Goal: Check status: Check status

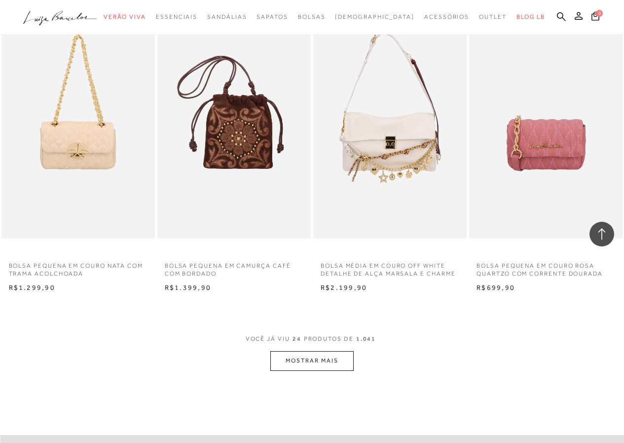
scroll to position [1580, 0]
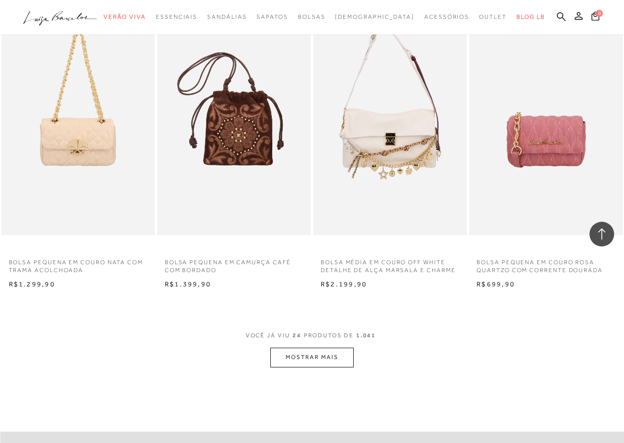
click at [321, 351] on button "MOSTRAR MAIS" at bounding box center [312, 357] width 83 height 19
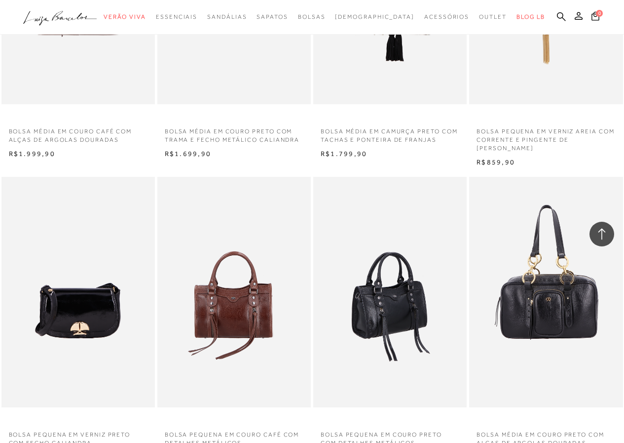
scroll to position [3406, 0]
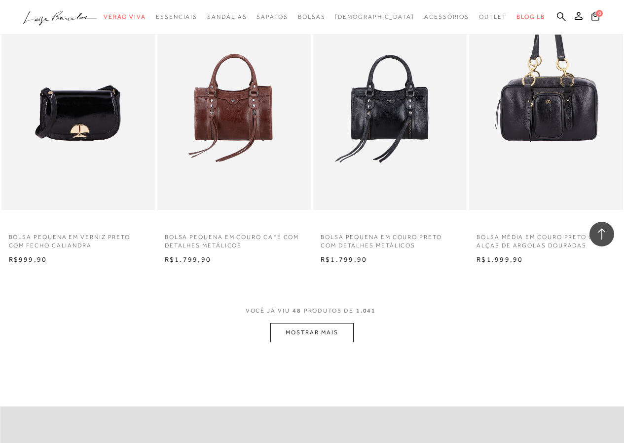
click at [312, 330] on button "MOSTRAR MAIS" at bounding box center [312, 332] width 83 height 19
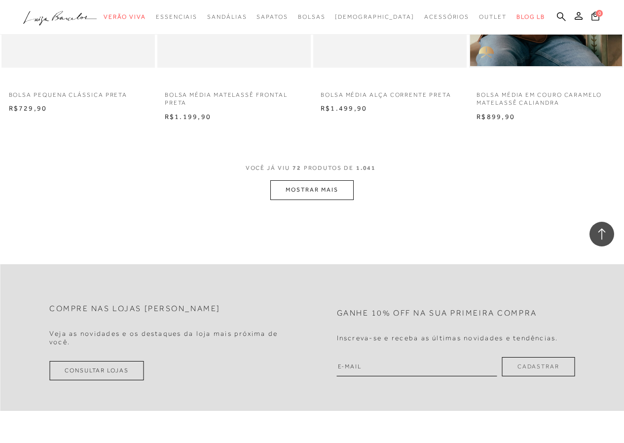
scroll to position [5331, 0]
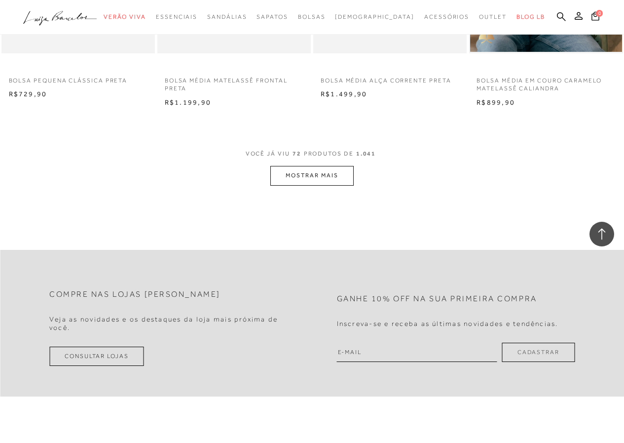
click at [324, 174] on button "MOSTRAR MAIS" at bounding box center [312, 175] width 83 height 19
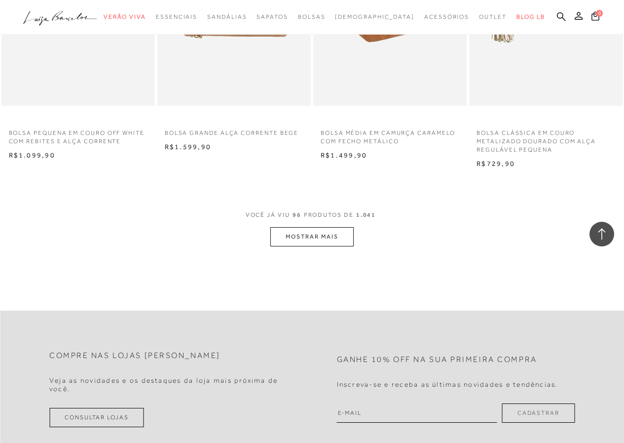
scroll to position [7108, 0]
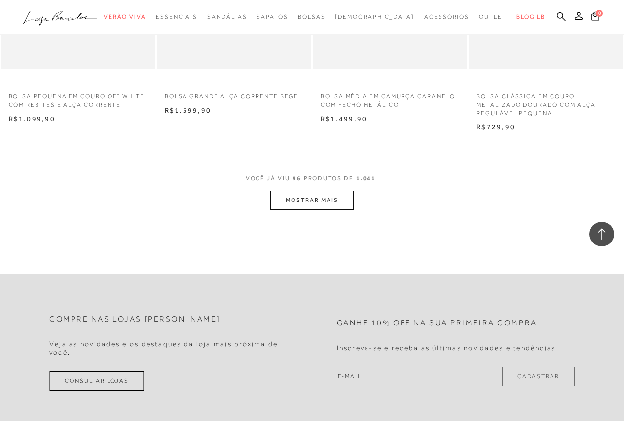
click at [321, 198] on button "MOSTRAR MAIS" at bounding box center [312, 200] width 83 height 19
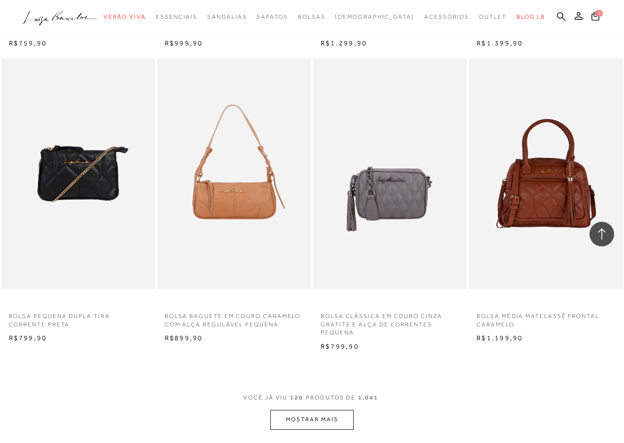
scroll to position [8787, 0]
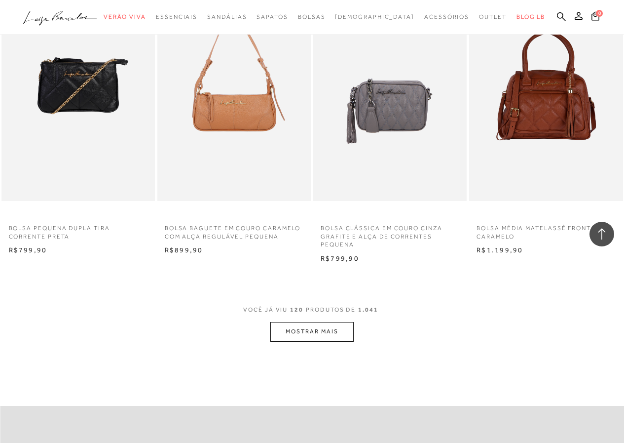
click at [322, 326] on button "MOSTRAR MAIS" at bounding box center [312, 331] width 83 height 19
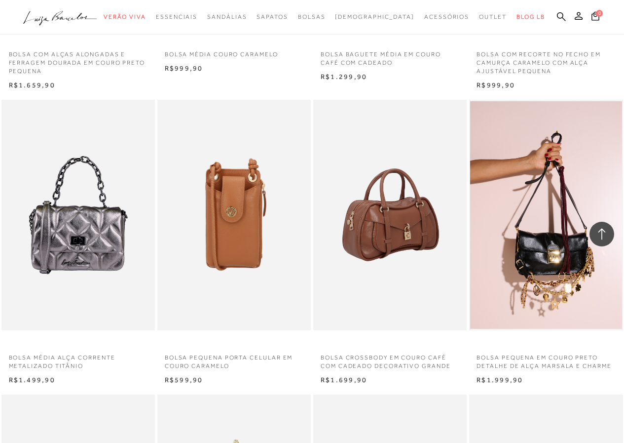
scroll to position [9922, 0]
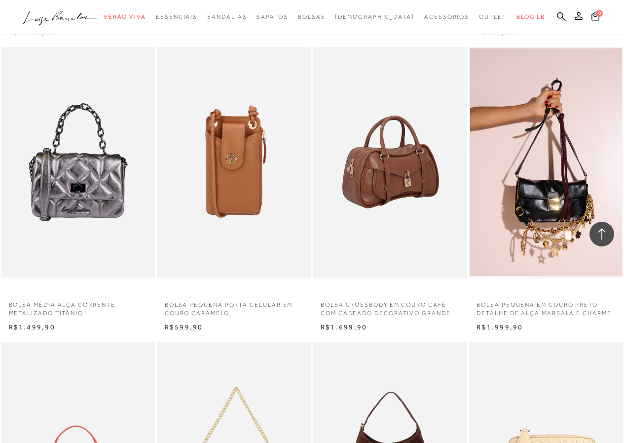
click at [395, 178] on img at bounding box center [390, 162] width 153 height 231
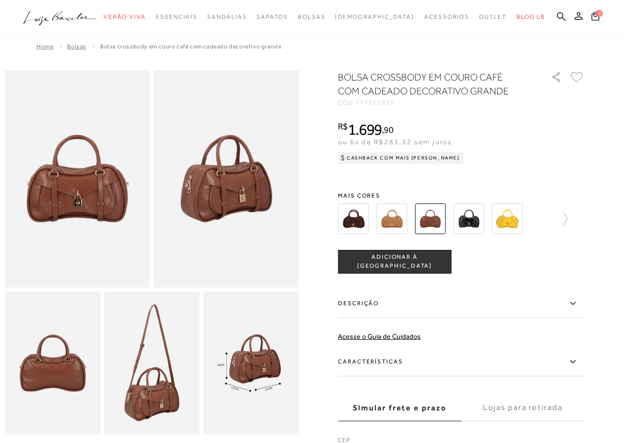
click at [362, 220] on img at bounding box center [353, 218] width 31 height 31
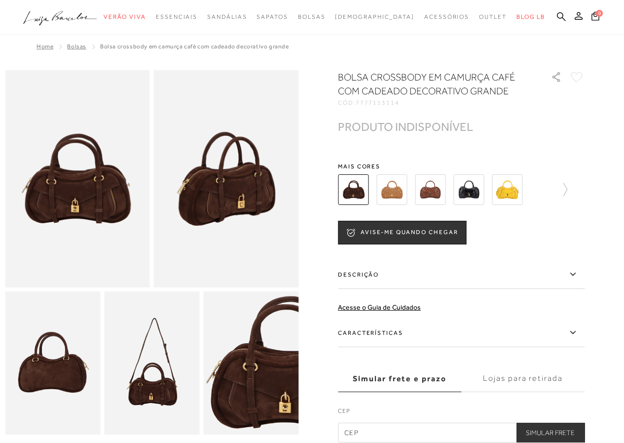
click at [477, 191] on img at bounding box center [469, 189] width 31 height 31
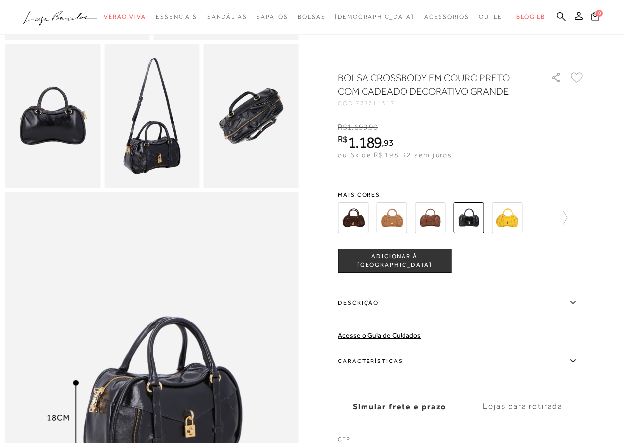
scroll to position [296, 0]
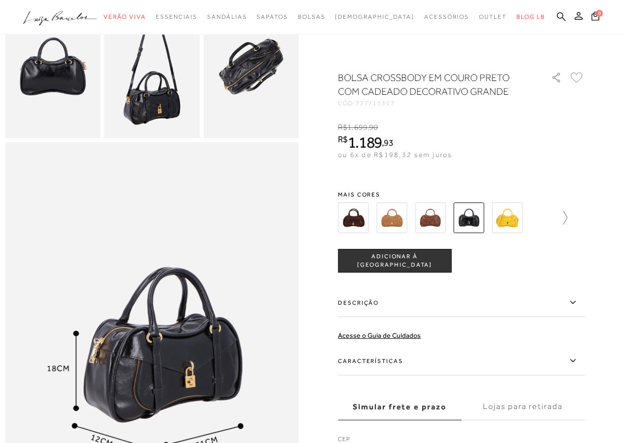
click at [567, 215] on icon at bounding box center [561, 218] width 14 height 14
click at [415, 212] on img at bounding box center [409, 217] width 31 height 31
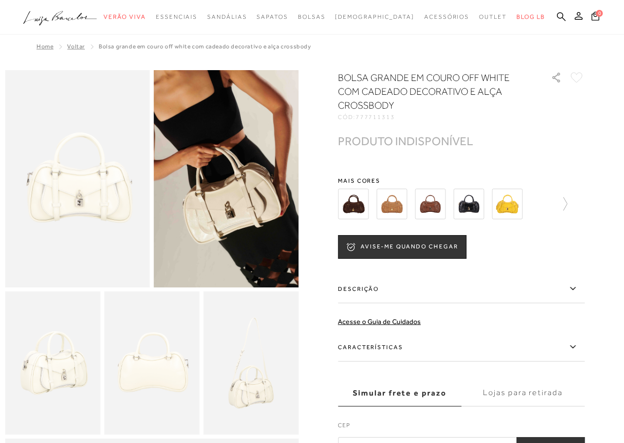
click at [393, 204] on img at bounding box center [392, 204] width 31 height 31
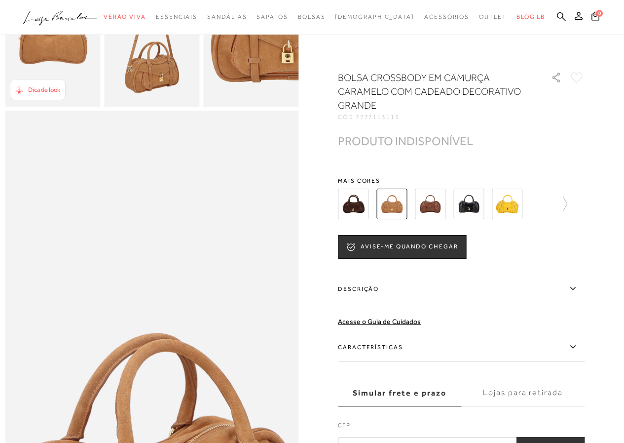
scroll to position [346, 0]
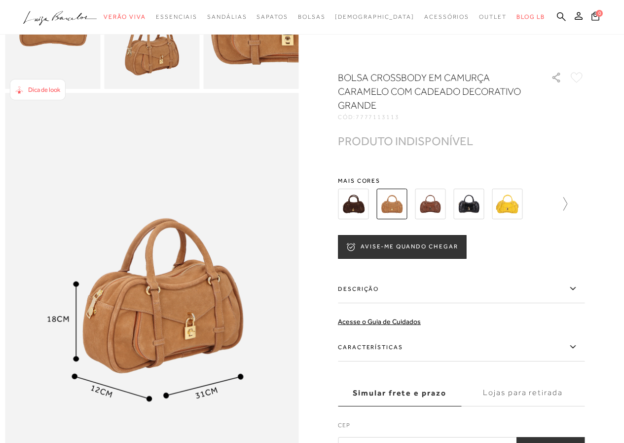
click at [568, 206] on icon at bounding box center [561, 204] width 14 height 14
click at [371, 202] on img at bounding box center [370, 204] width 31 height 31
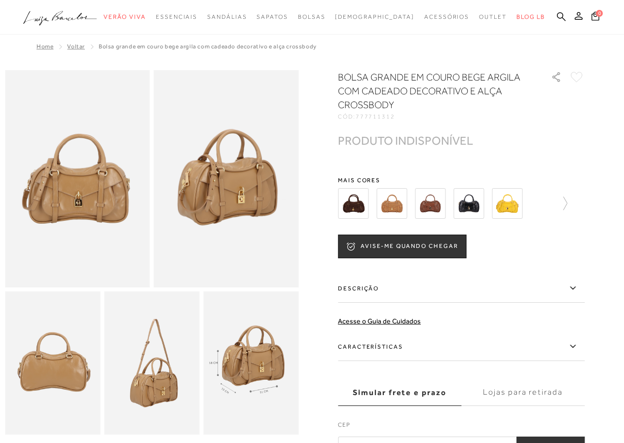
click at [572, 205] on div at bounding box center [461, 203] width 247 height 37
click at [546, 203] on div at bounding box center [441, 203] width 212 height 37
click at [568, 202] on icon at bounding box center [561, 203] width 14 height 14
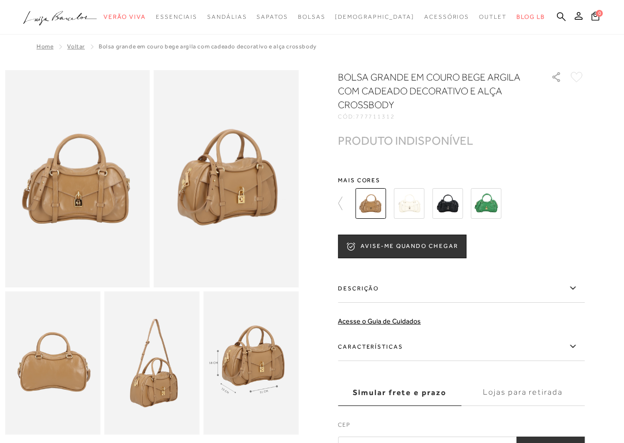
click at [415, 195] on img at bounding box center [409, 203] width 31 height 31
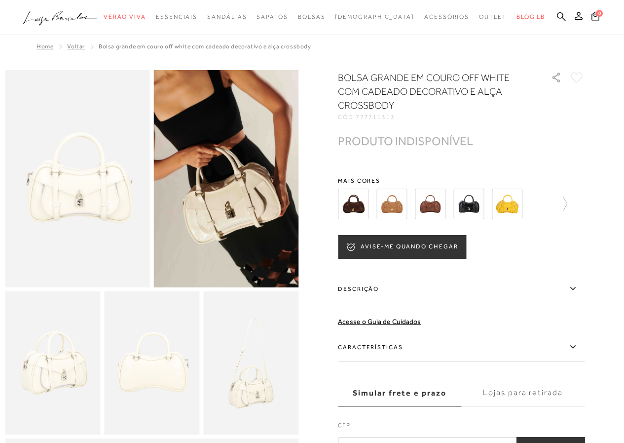
click at [417, 245] on button "AVISE-ME QUANDO CHEGAR" at bounding box center [402, 247] width 128 height 24
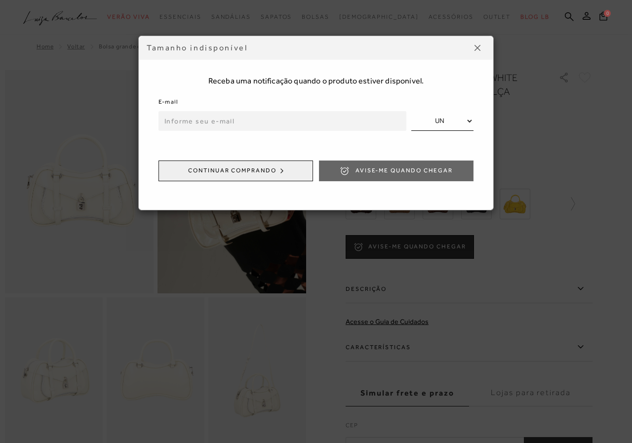
click at [172, 121] on input "email" at bounding box center [282, 121] width 248 height 20
type input "nhoadvogados@hotmail.com"
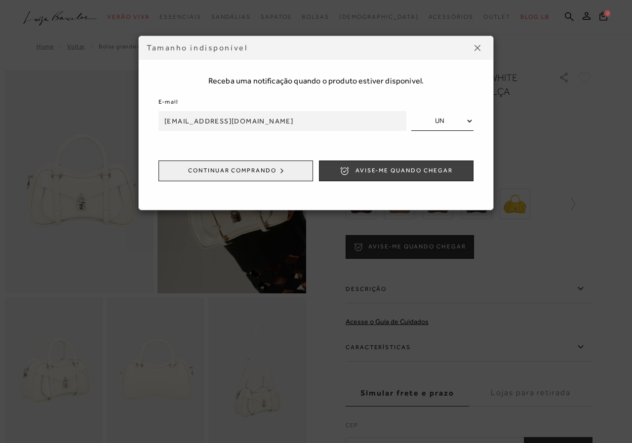
click at [399, 167] on span "Avise-me quando chegar" at bounding box center [403, 170] width 97 height 8
click at [479, 46] on img at bounding box center [477, 48] width 6 height 6
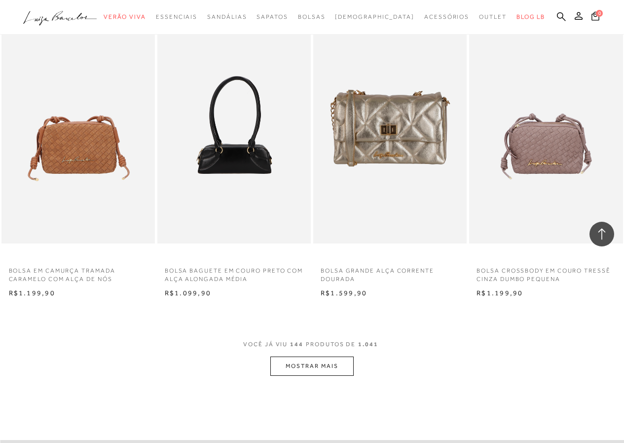
scroll to position [10662, 0]
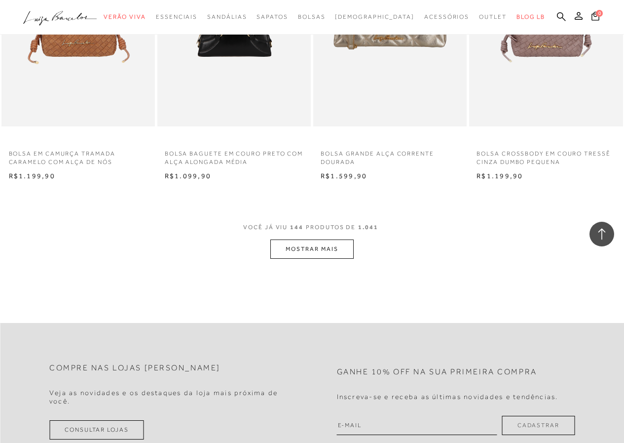
click at [320, 248] on button "MOSTRAR MAIS" at bounding box center [312, 248] width 83 height 19
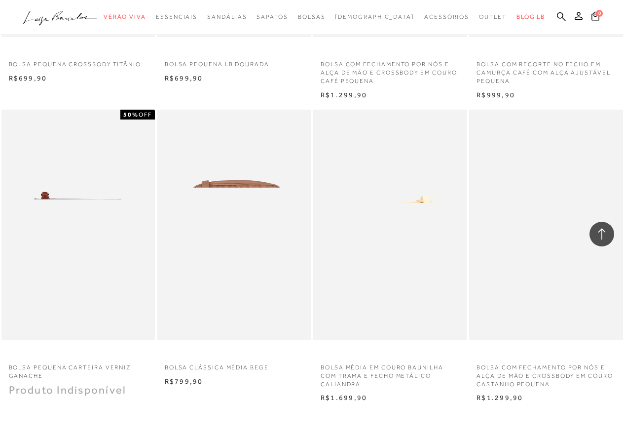
scroll to position [12439, 0]
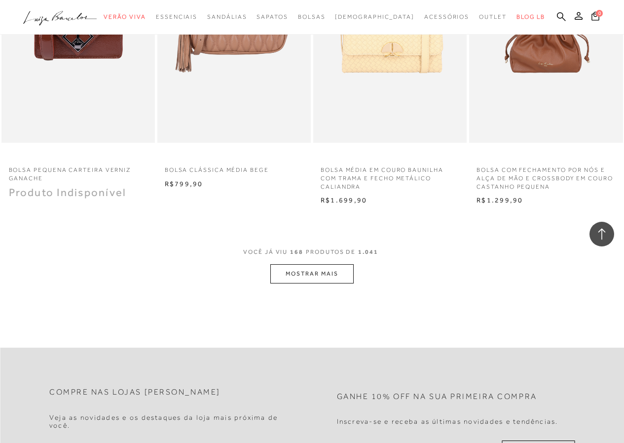
click at [323, 267] on button "MOSTRAR MAIS" at bounding box center [312, 273] width 83 height 19
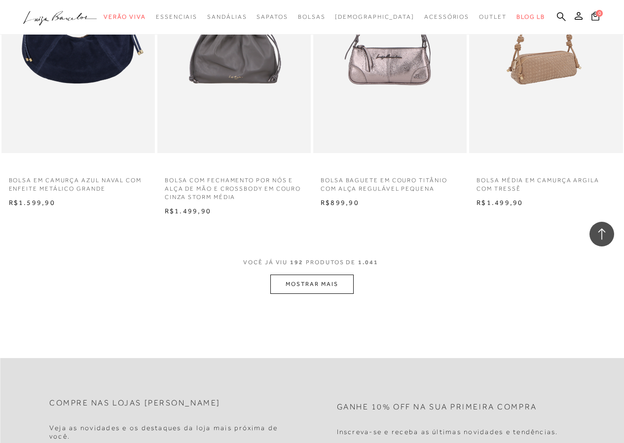
scroll to position [14266, 0]
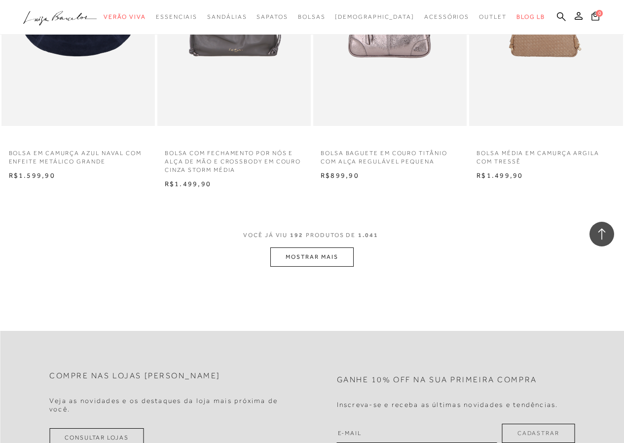
click at [314, 251] on button "MOSTRAR MAIS" at bounding box center [312, 256] width 83 height 19
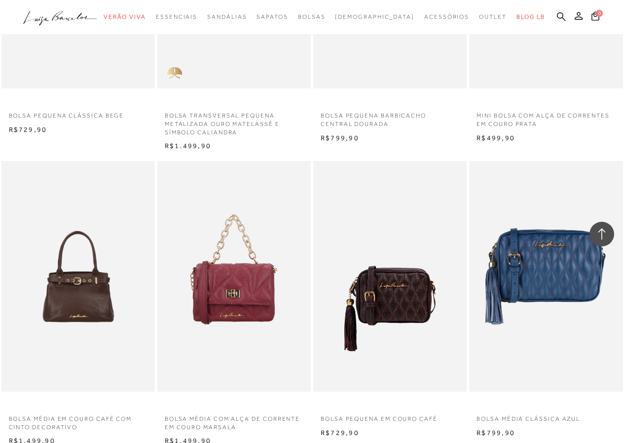
scroll to position [15944, 0]
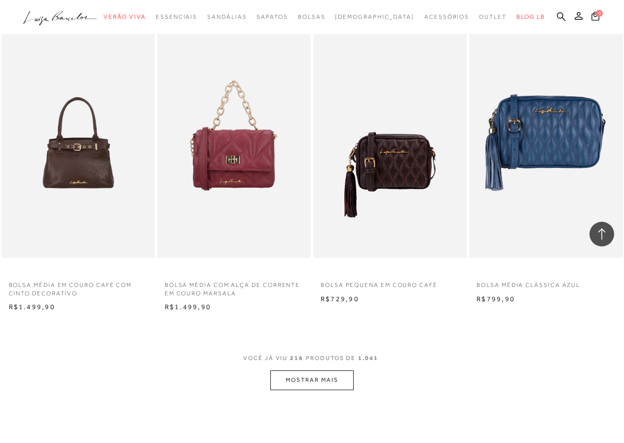
click at [313, 383] on button "MOSTRAR MAIS" at bounding box center [312, 379] width 83 height 19
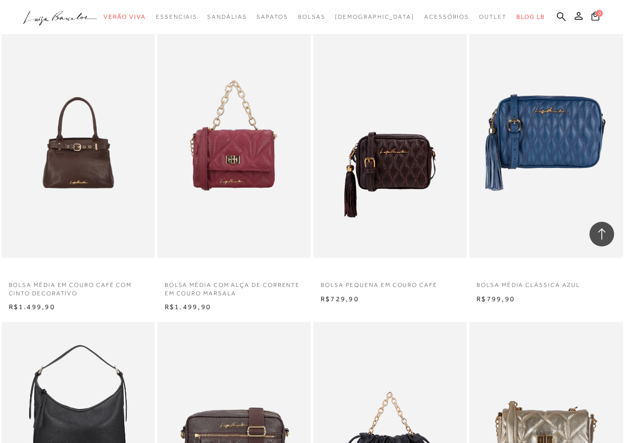
scroll to position [16487, 0]
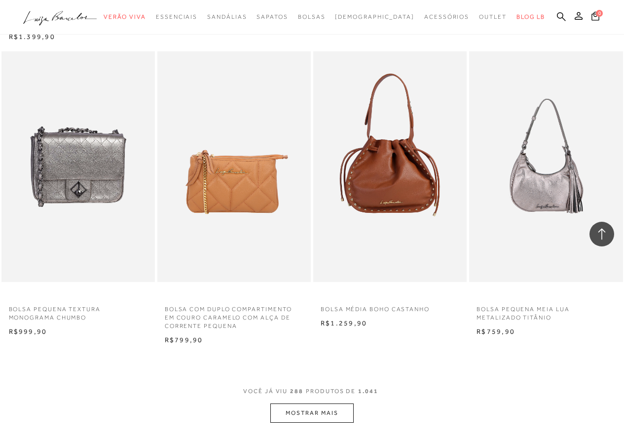
scroll to position [17869, 0]
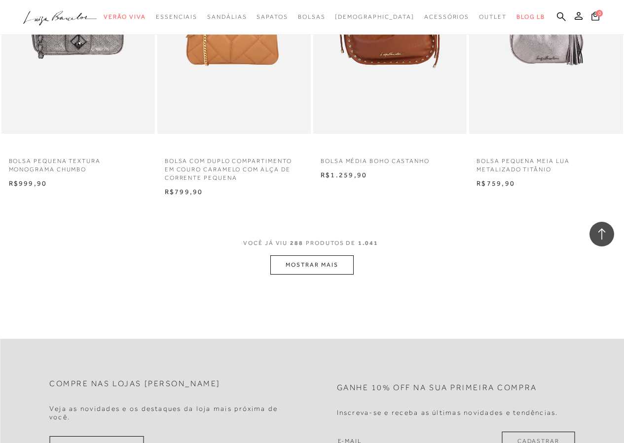
click at [309, 261] on button "MOSTRAR MAIS" at bounding box center [312, 264] width 83 height 19
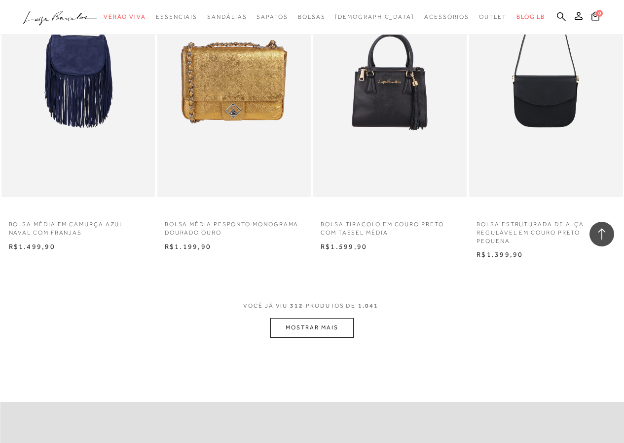
scroll to position [19646, 0]
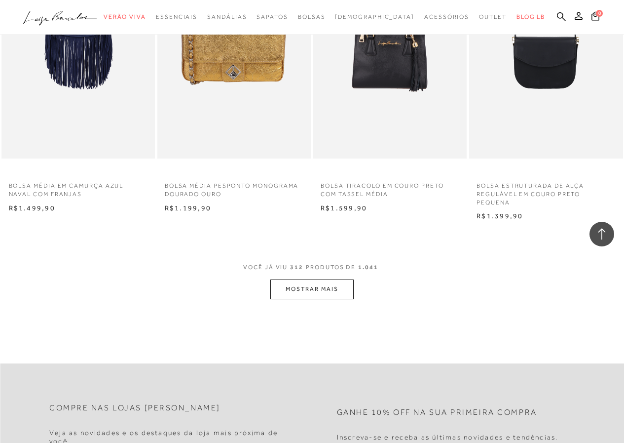
click at [312, 285] on button "MOSTRAR MAIS" at bounding box center [312, 288] width 83 height 19
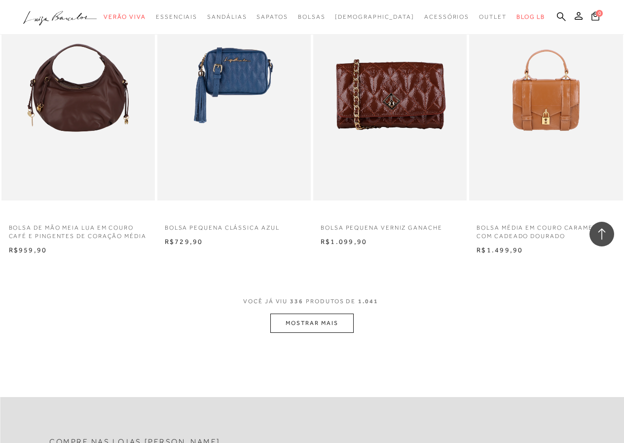
scroll to position [21424, 0]
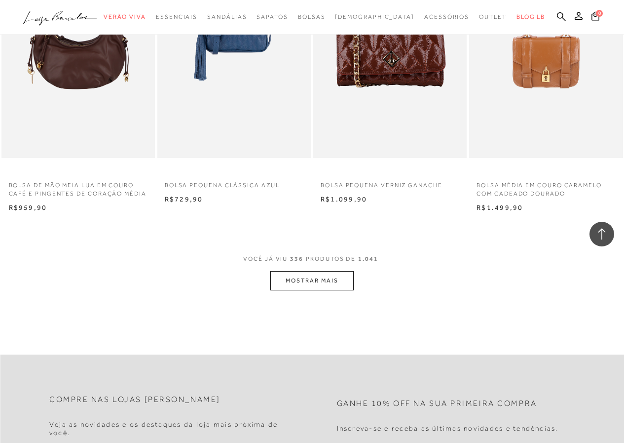
click at [337, 279] on button "MOSTRAR MAIS" at bounding box center [312, 280] width 83 height 19
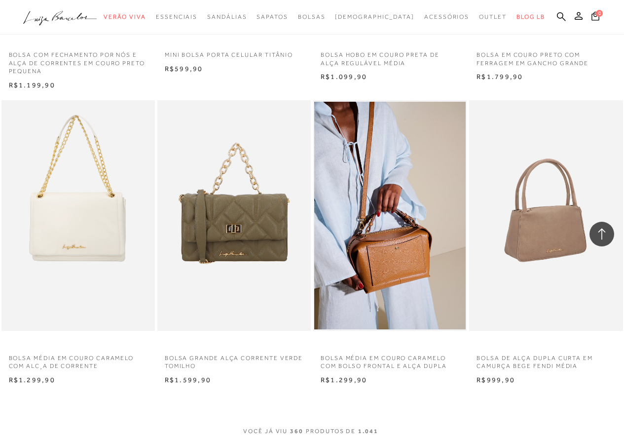
scroll to position [23250, 0]
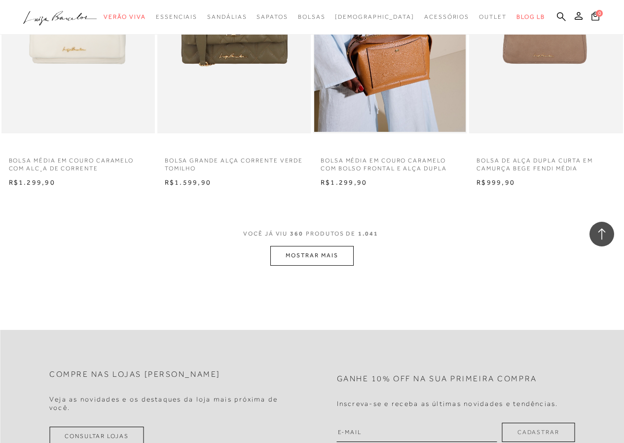
click at [303, 257] on button "MOSTRAR MAIS" at bounding box center [312, 255] width 83 height 19
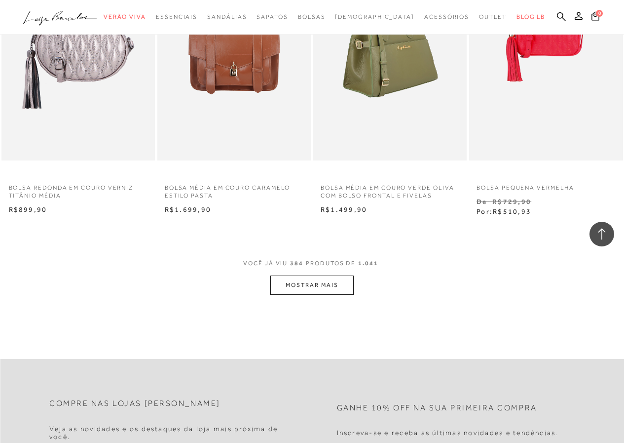
scroll to position [25076, 0]
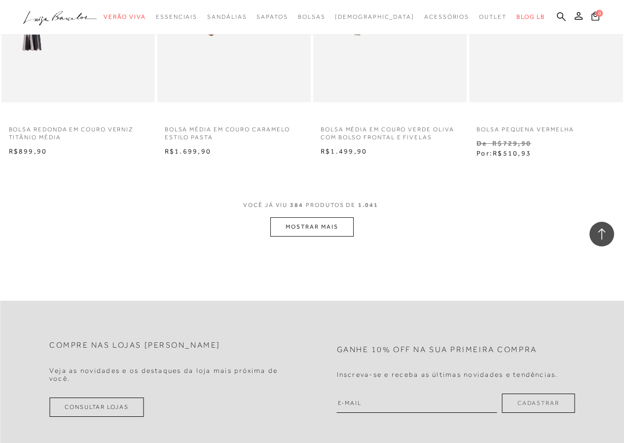
click at [315, 228] on button "MOSTRAR MAIS" at bounding box center [312, 226] width 83 height 19
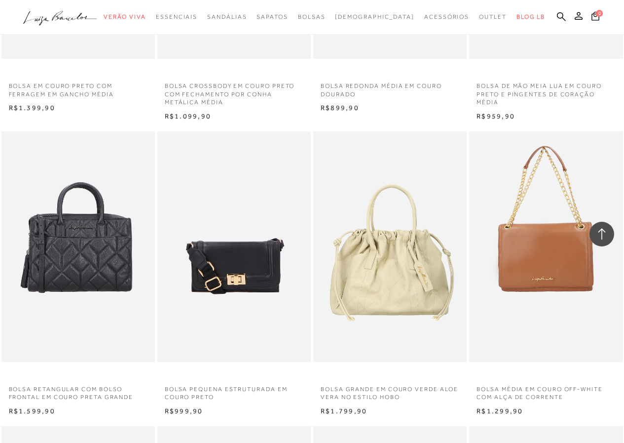
scroll to position [26310, 0]
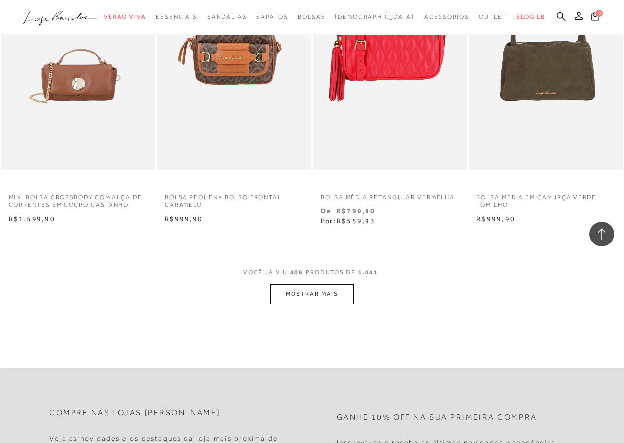
click at [322, 294] on button "MOSTRAR MAIS" at bounding box center [312, 293] width 83 height 19
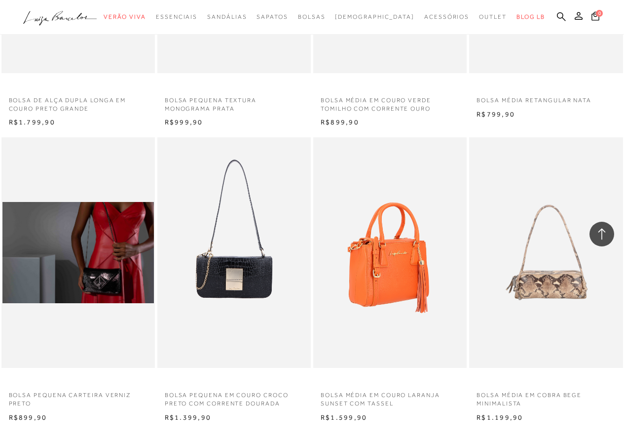
scroll to position [28631, 0]
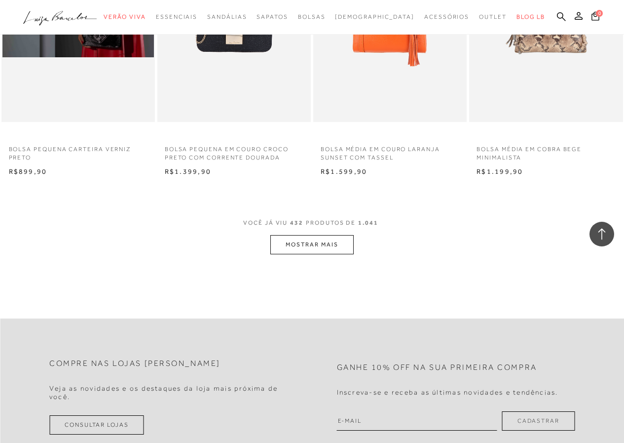
click at [306, 242] on button "MOSTRAR MAIS" at bounding box center [312, 244] width 83 height 19
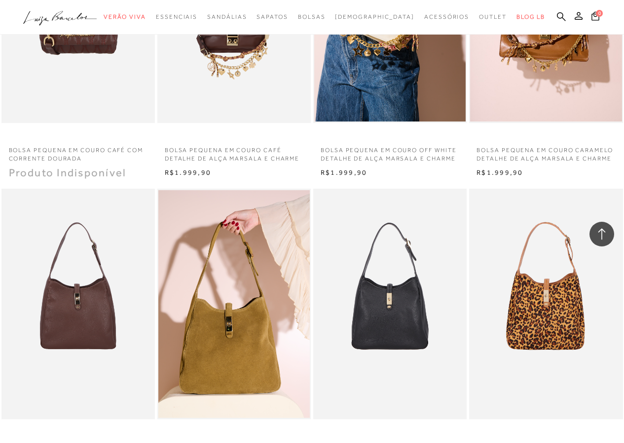
scroll to position [30309, 0]
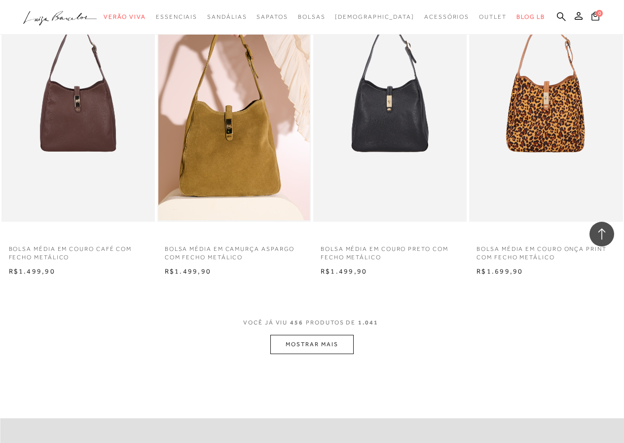
click at [311, 341] on button "MOSTRAR MAIS" at bounding box center [312, 344] width 83 height 19
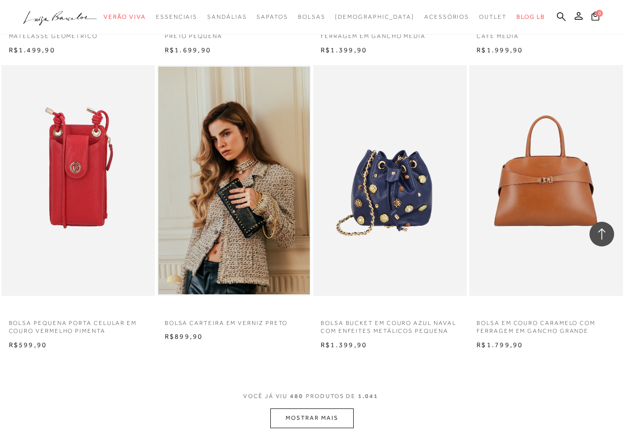
scroll to position [32234, 0]
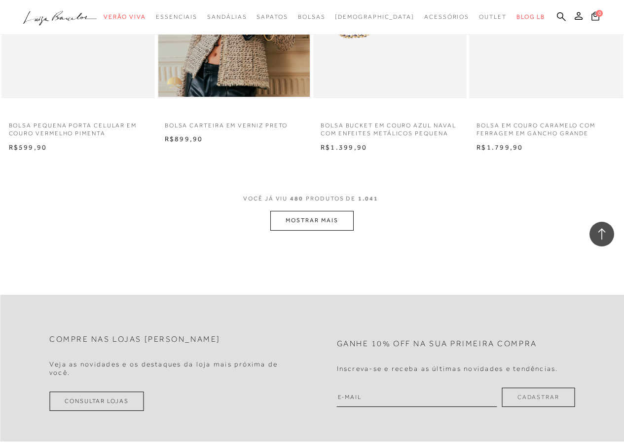
click at [318, 220] on button "MOSTRAR MAIS" at bounding box center [312, 220] width 83 height 19
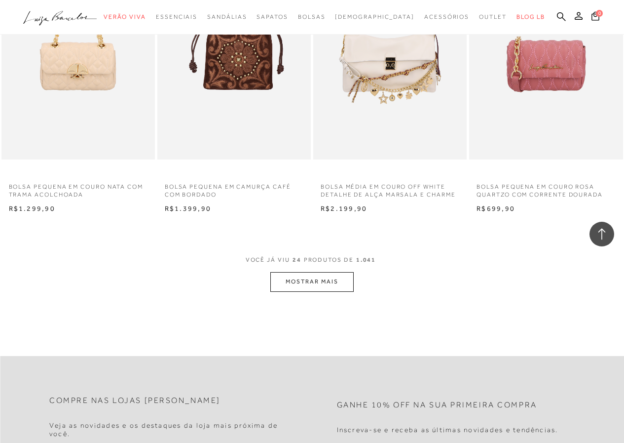
scroll to position [1688, 0]
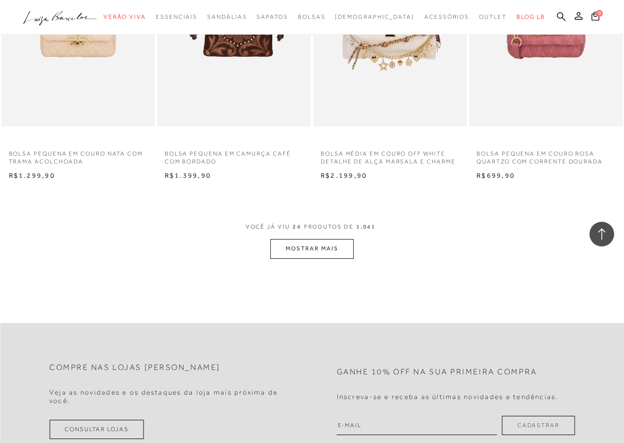
click at [321, 245] on button "MOSTRAR MAIS" at bounding box center [312, 248] width 83 height 19
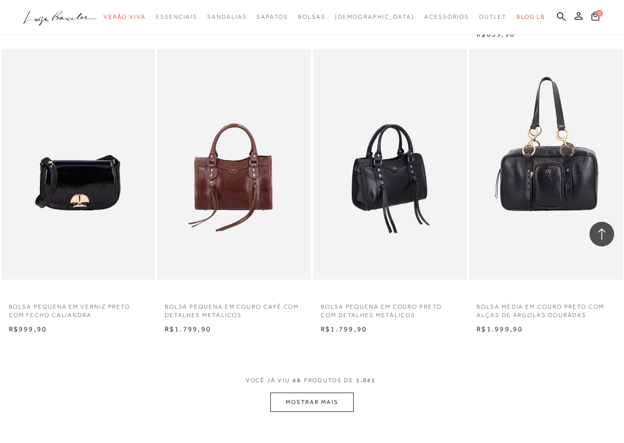
scroll to position [3367, 0]
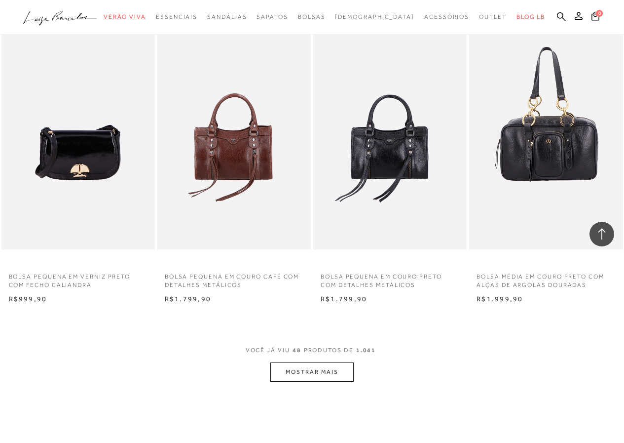
click at [316, 366] on button "MOSTRAR MAIS" at bounding box center [312, 371] width 83 height 19
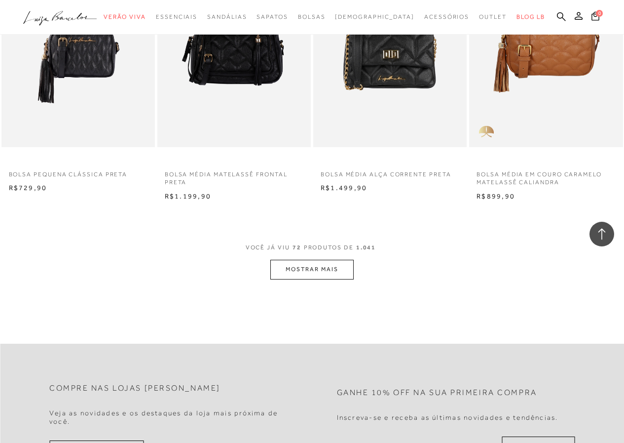
scroll to position [5242, 0]
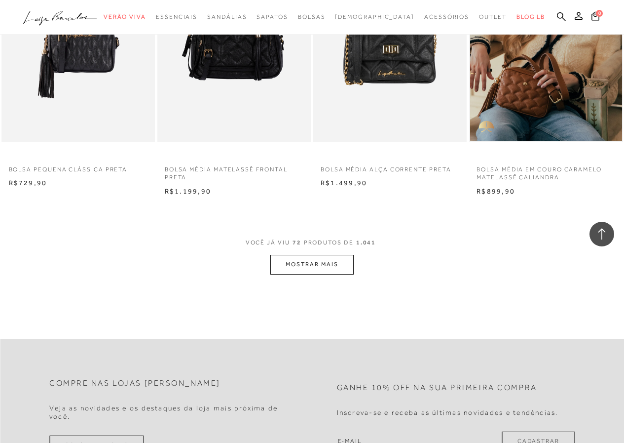
click at [318, 259] on button "MOSTRAR MAIS" at bounding box center [312, 264] width 83 height 19
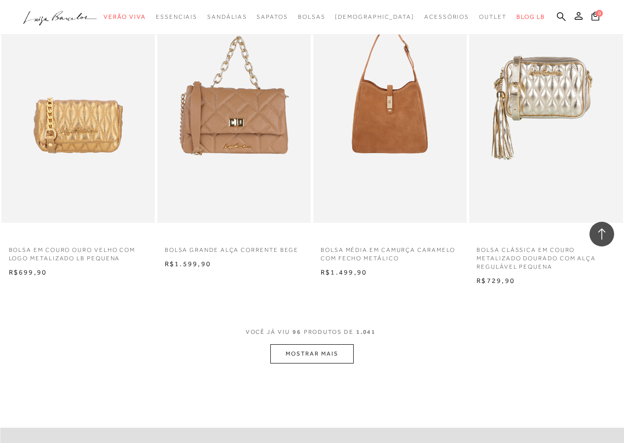
scroll to position [7167, 0]
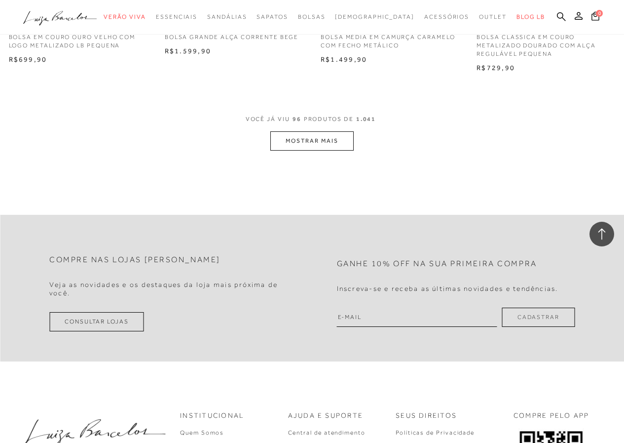
click at [314, 139] on button "MOSTRAR MAIS" at bounding box center [312, 140] width 83 height 19
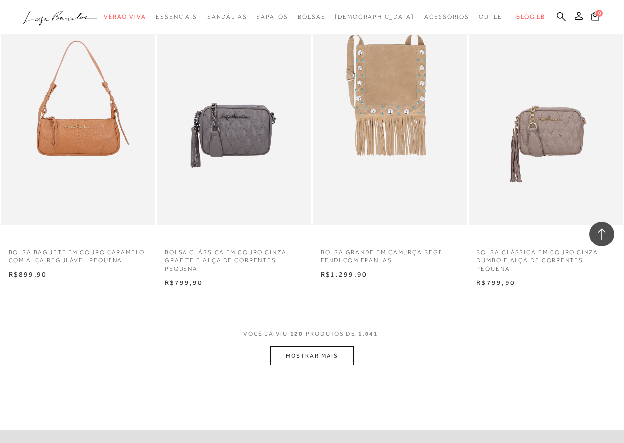
scroll to position [8796, 0]
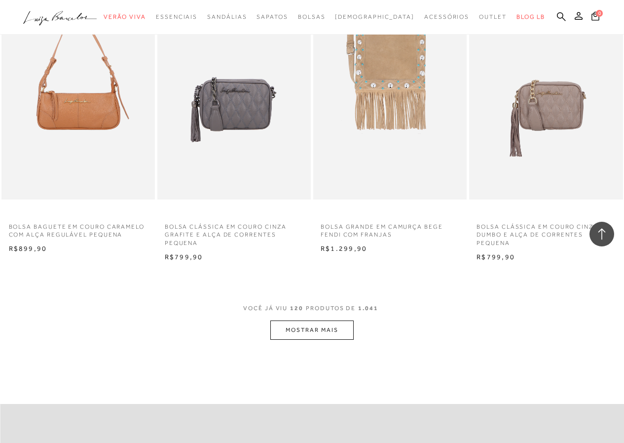
click at [306, 327] on button "MOSTRAR MAIS" at bounding box center [312, 329] width 83 height 19
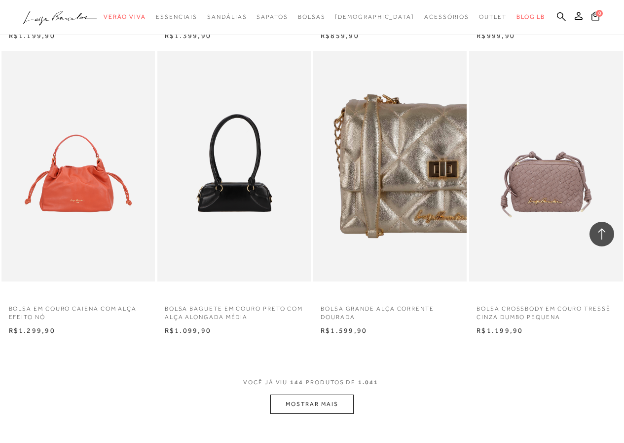
scroll to position [10574, 0]
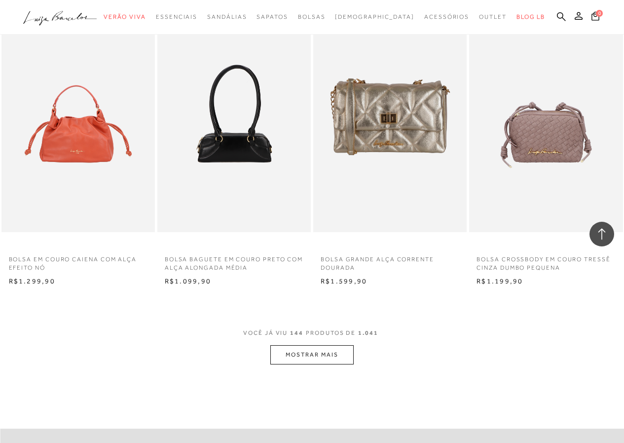
click at [304, 348] on button "MOSTRAR MAIS" at bounding box center [312, 354] width 83 height 19
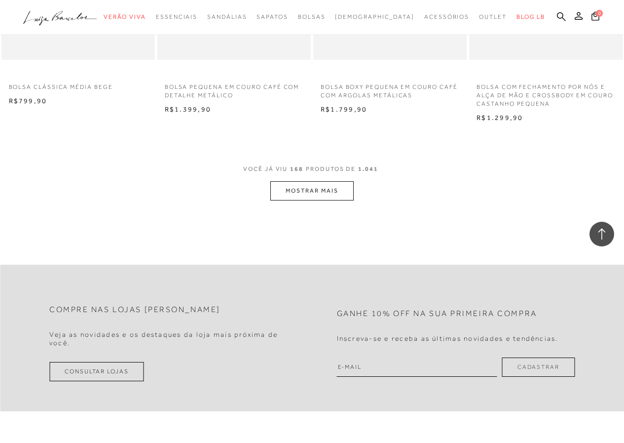
scroll to position [12548, 0]
click at [295, 187] on button "MOSTRAR MAIS" at bounding box center [312, 189] width 83 height 19
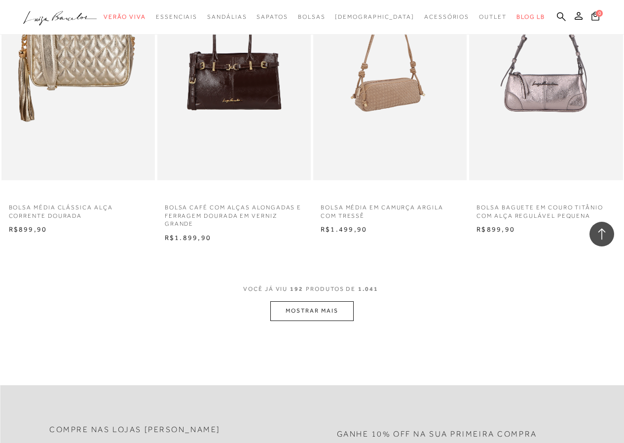
scroll to position [14325, 0]
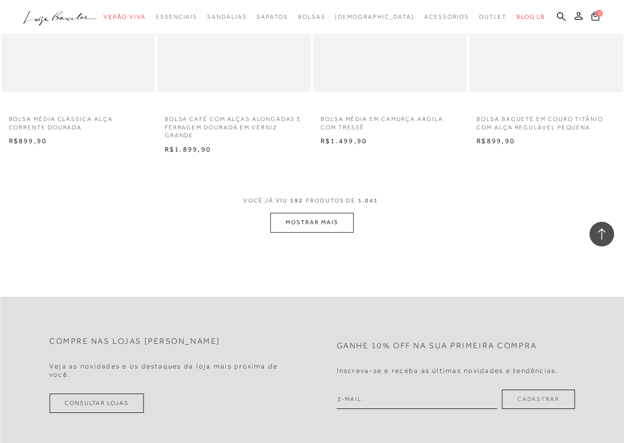
click at [327, 217] on button "MOSTRAR MAIS" at bounding box center [312, 222] width 83 height 19
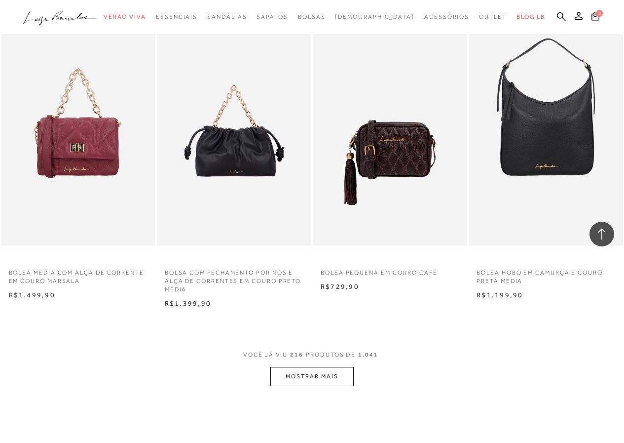
scroll to position [16152, 0]
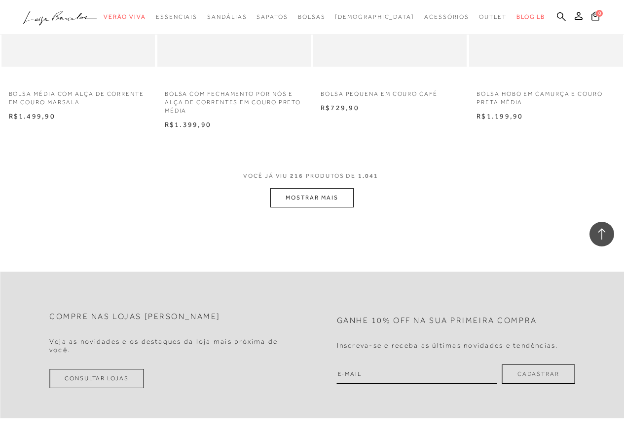
click at [310, 196] on button "MOSTRAR MAIS" at bounding box center [312, 197] width 83 height 19
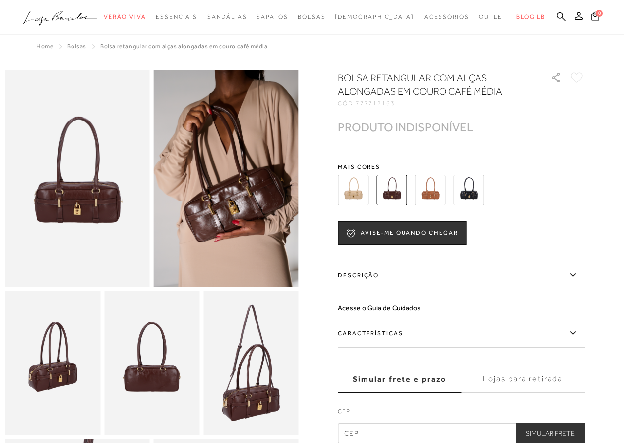
click at [434, 187] on img at bounding box center [430, 190] width 31 height 31
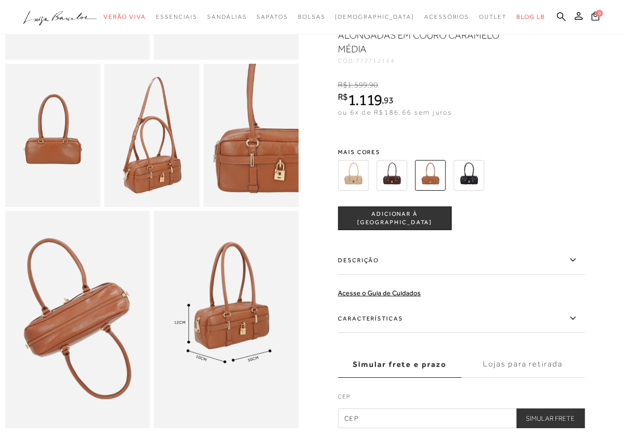
scroll to position [148, 0]
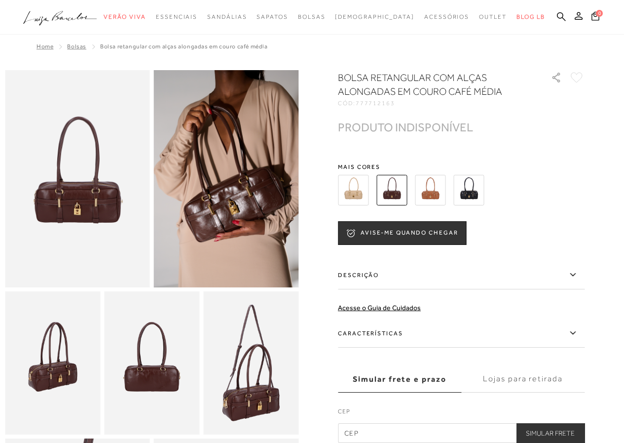
click at [433, 189] on img at bounding box center [430, 190] width 31 height 31
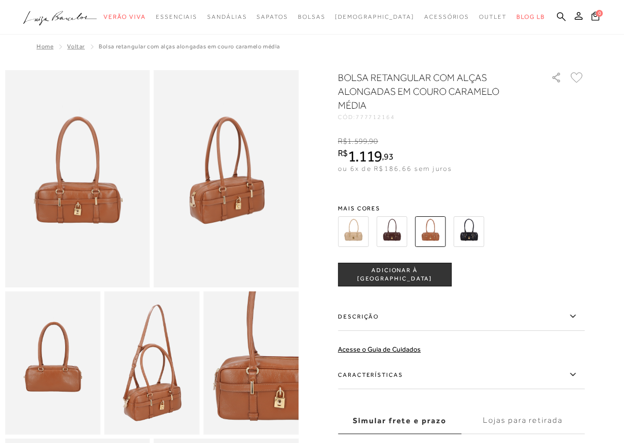
click at [474, 232] on img at bounding box center [469, 231] width 31 height 31
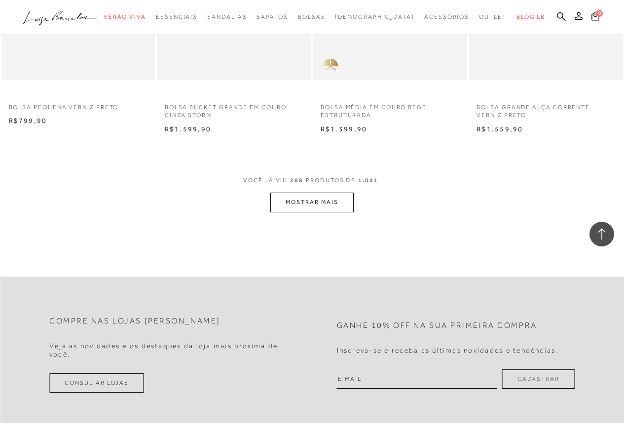
scroll to position [21479, 0]
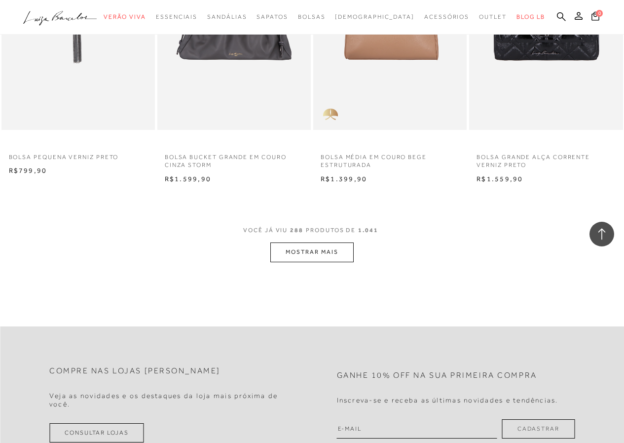
click at [327, 242] on button "MOSTRAR MAIS" at bounding box center [312, 251] width 83 height 19
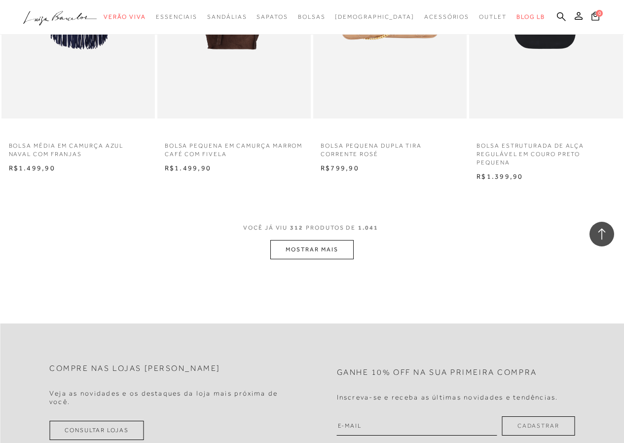
scroll to position [23305, 0]
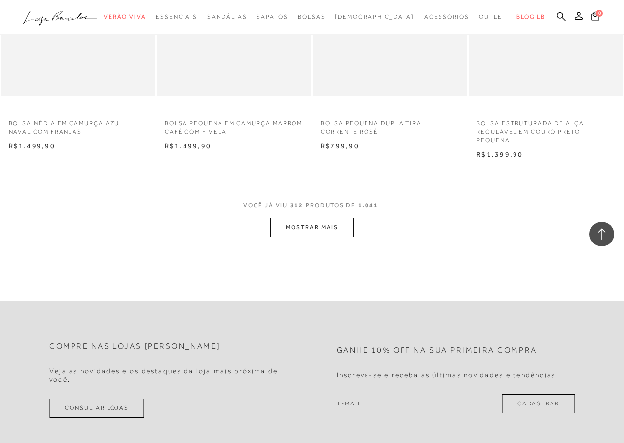
click at [308, 218] on button "MOSTRAR MAIS" at bounding box center [312, 227] width 83 height 19
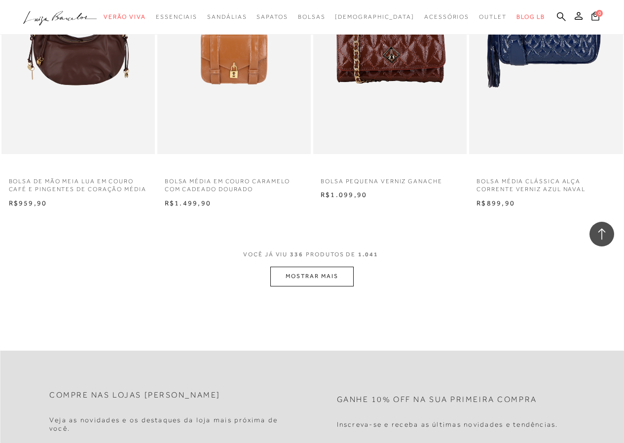
scroll to position [25082, 0]
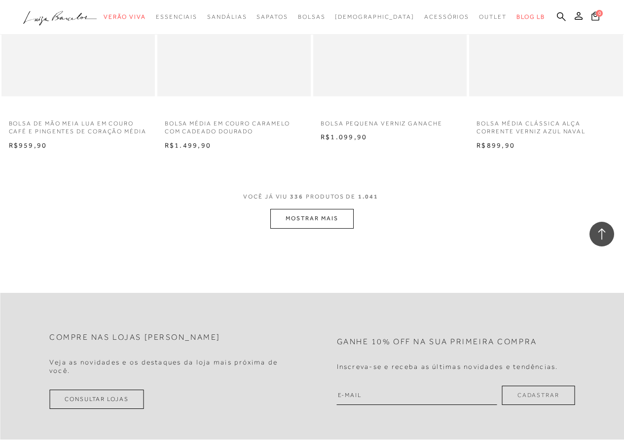
click at [307, 209] on button "MOSTRAR MAIS" at bounding box center [312, 218] width 83 height 19
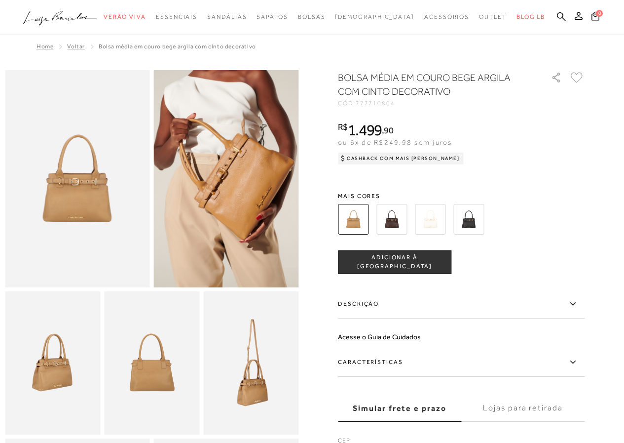
click at [439, 216] on img at bounding box center [430, 219] width 31 height 31
click at [391, 217] on img at bounding box center [392, 219] width 31 height 31
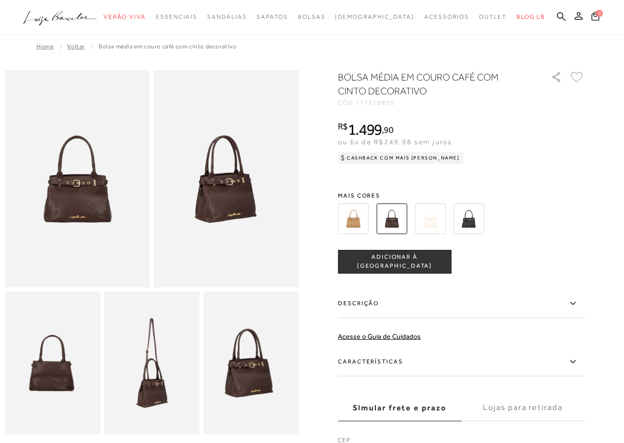
click at [469, 220] on img at bounding box center [469, 218] width 31 height 31
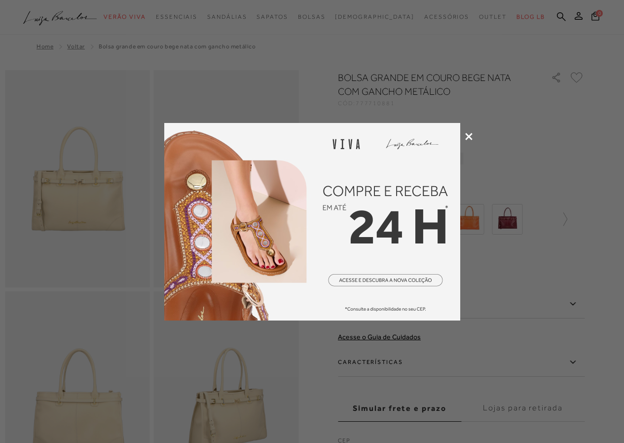
click at [467, 136] on icon at bounding box center [468, 136] width 7 height 7
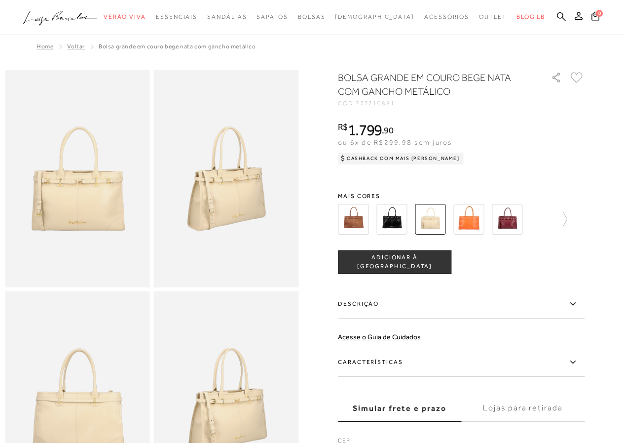
click at [464, 221] on img at bounding box center [469, 219] width 31 height 31
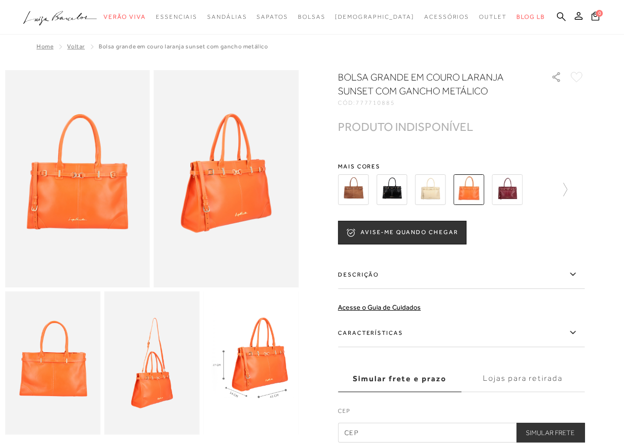
click at [510, 188] on img at bounding box center [507, 189] width 31 height 31
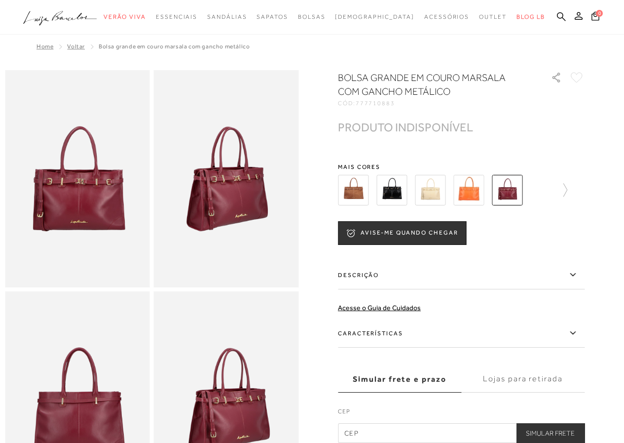
click at [395, 185] on img at bounding box center [392, 190] width 31 height 31
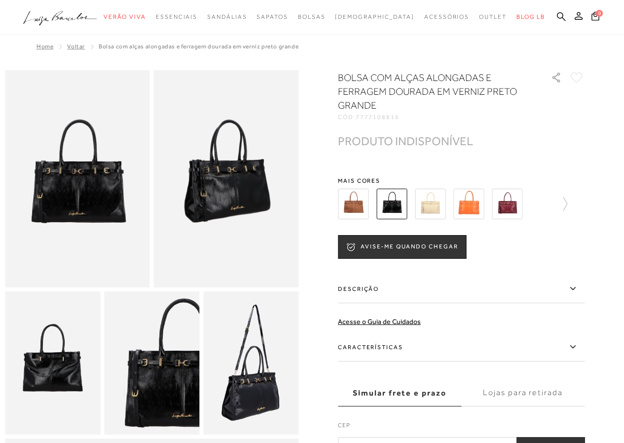
click at [364, 207] on img at bounding box center [353, 204] width 31 height 31
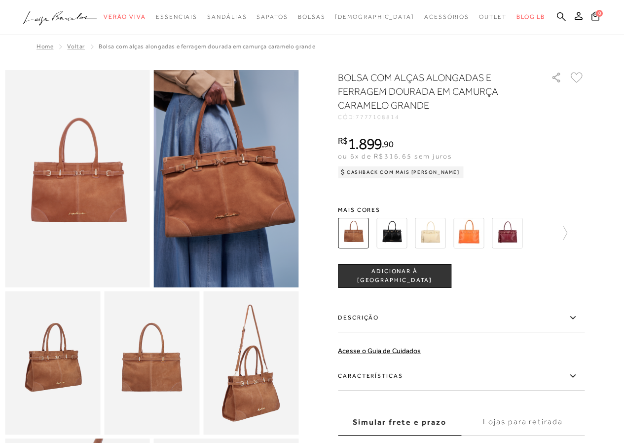
click at [396, 228] on img at bounding box center [392, 233] width 31 height 31
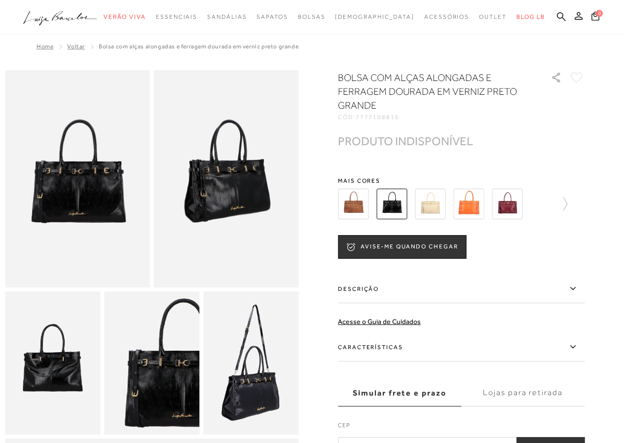
click at [437, 208] on img at bounding box center [430, 204] width 31 height 31
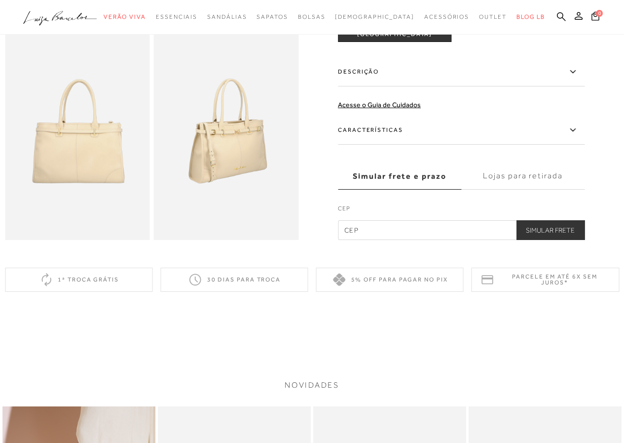
scroll to position [269, 0]
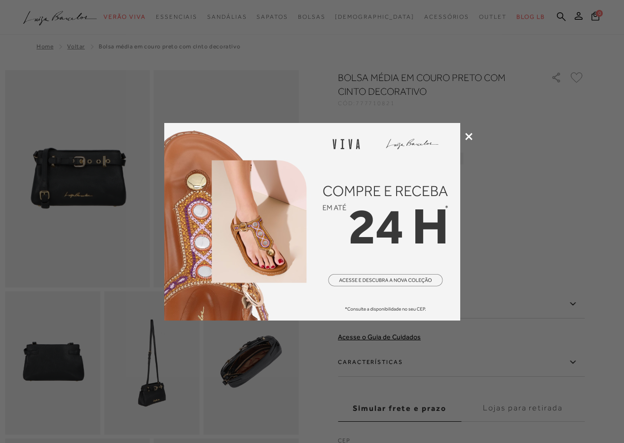
click at [469, 133] on icon at bounding box center [468, 136] width 7 height 7
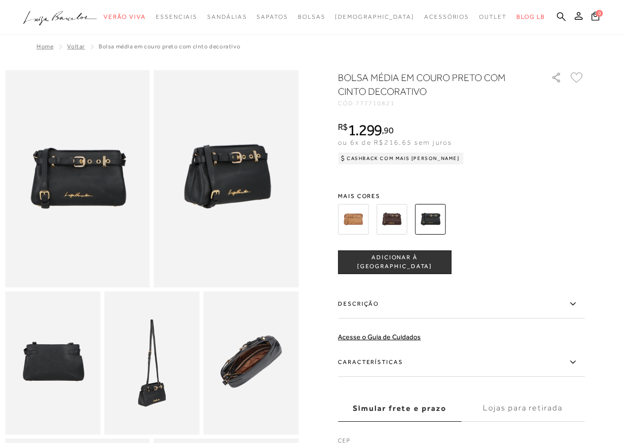
click at [395, 219] on img at bounding box center [392, 219] width 31 height 31
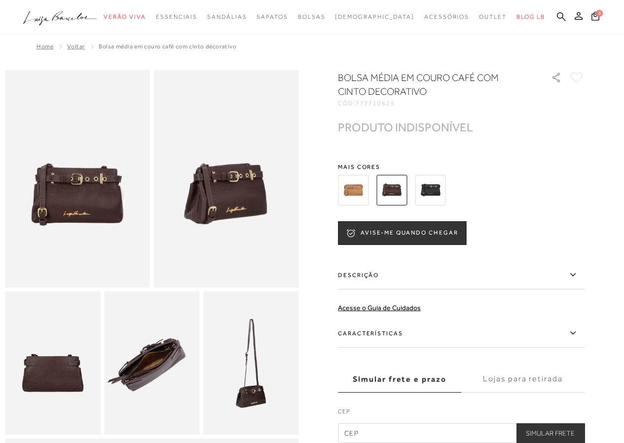
click at [356, 189] on img at bounding box center [353, 190] width 31 height 31
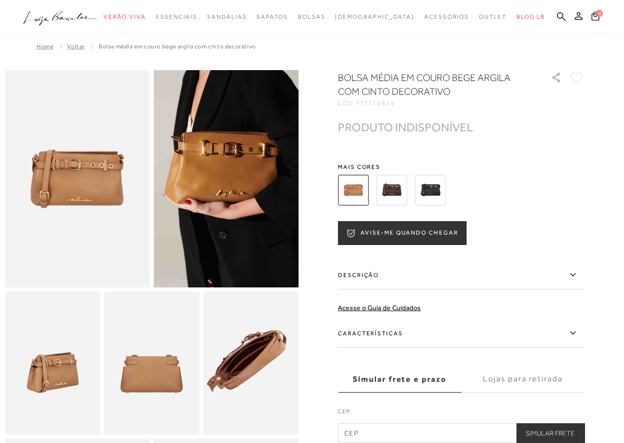
click at [436, 188] on img at bounding box center [430, 190] width 31 height 31
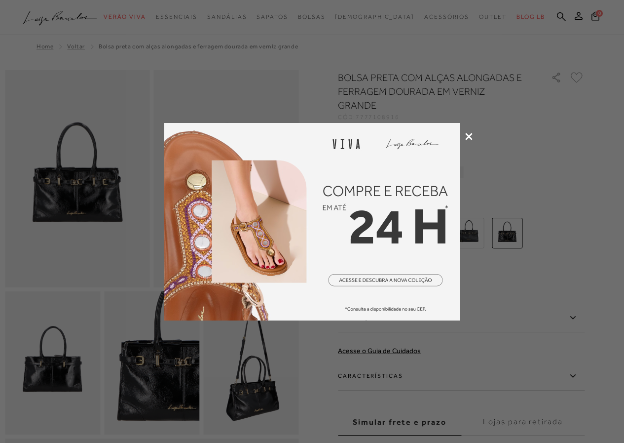
click at [470, 133] on icon at bounding box center [468, 136] width 7 height 7
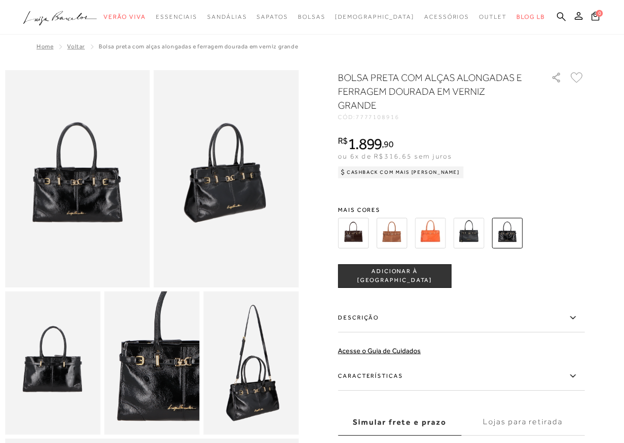
click at [471, 232] on img at bounding box center [469, 233] width 31 height 31
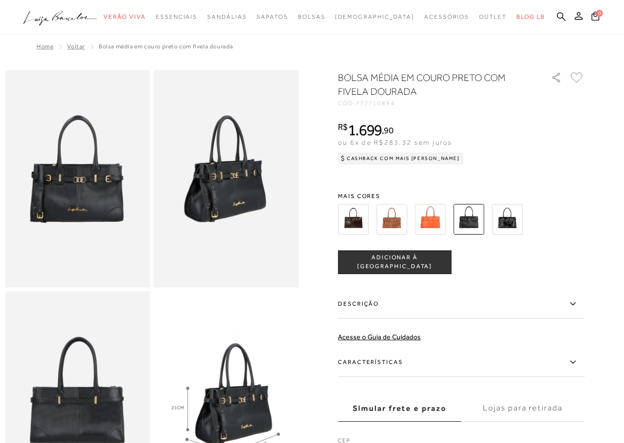
click at [357, 221] on img at bounding box center [353, 219] width 31 height 31
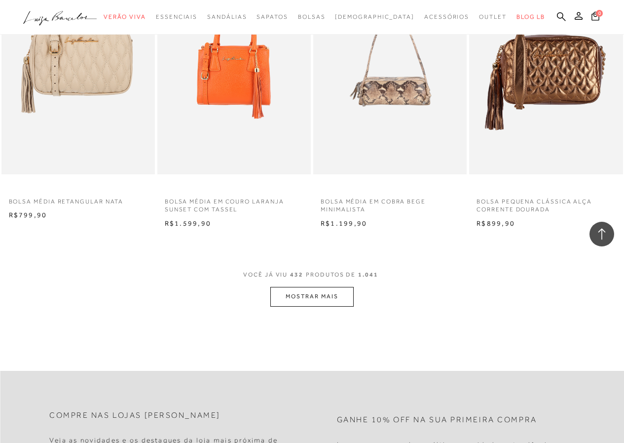
scroll to position [32191, 0]
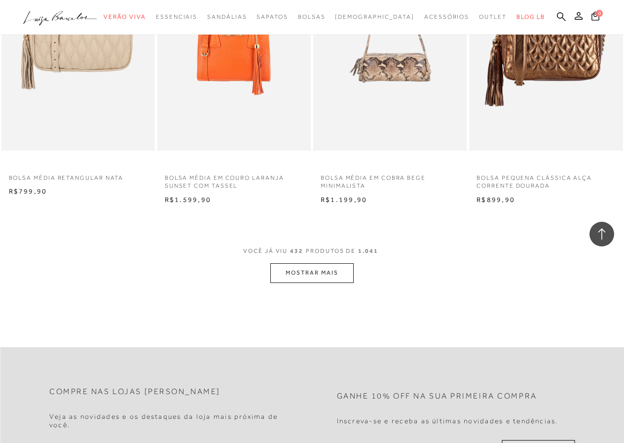
click at [323, 263] on button "MOSTRAR MAIS" at bounding box center [312, 272] width 83 height 19
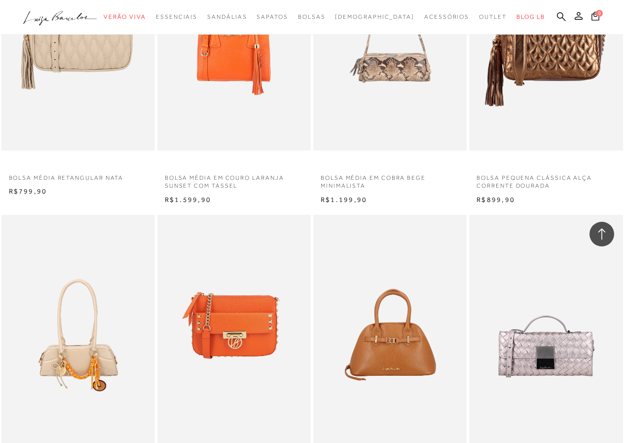
scroll to position [32437, 0]
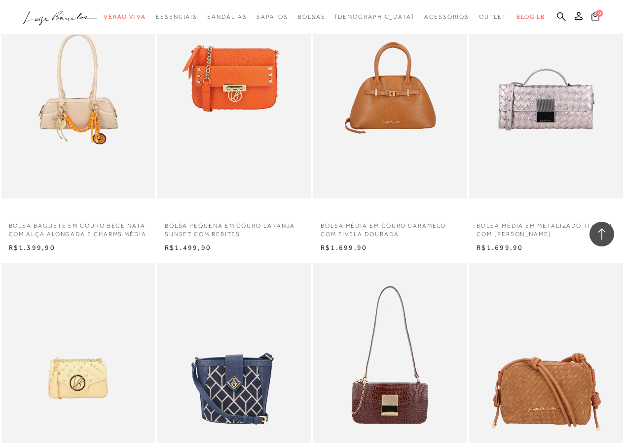
click at [594, 17] on icon at bounding box center [596, 15] width 8 height 9
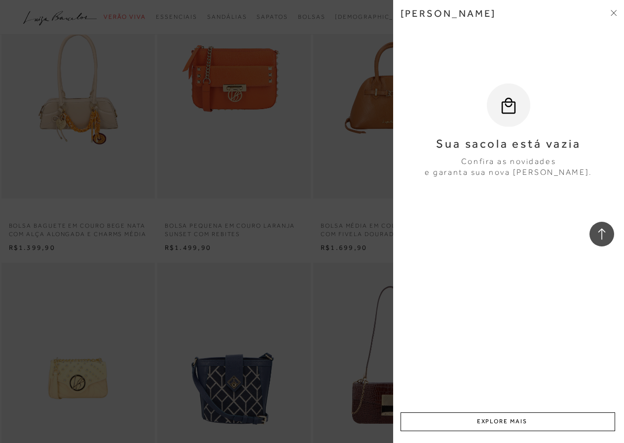
click at [615, 17] on span at bounding box center [614, 13] width 6 height 10
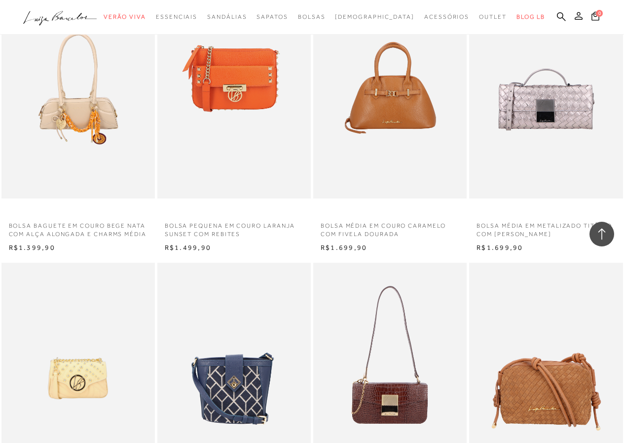
click at [577, 17] on icon at bounding box center [579, 16] width 8 height 8
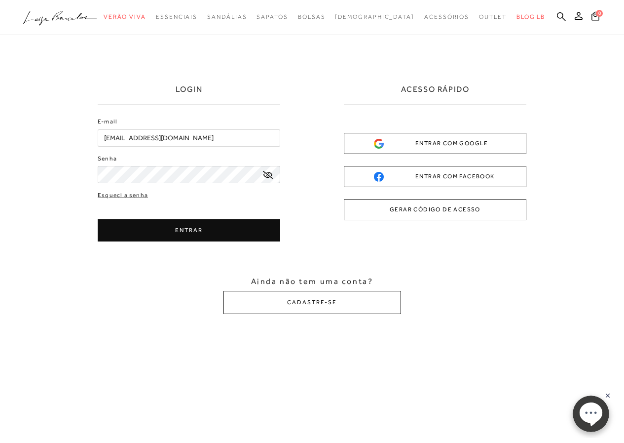
click at [187, 233] on button "ENTRAR" at bounding box center [189, 230] width 183 height 22
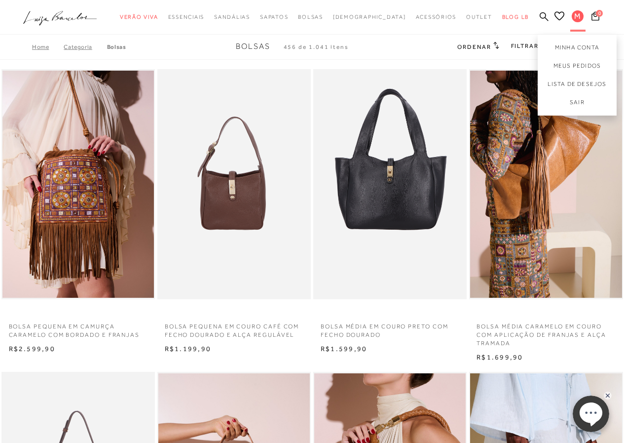
click at [575, 16] on span "M" at bounding box center [578, 16] width 12 height 12
click at [568, 47] on link "Minha Conta" at bounding box center [577, 46] width 79 height 22
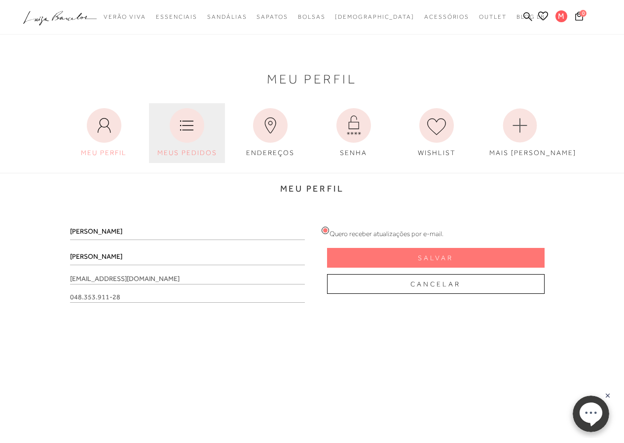
click at [194, 121] on icon at bounding box center [187, 125] width 35 height 35
click at [185, 131] on icon at bounding box center [187, 125] width 35 height 35
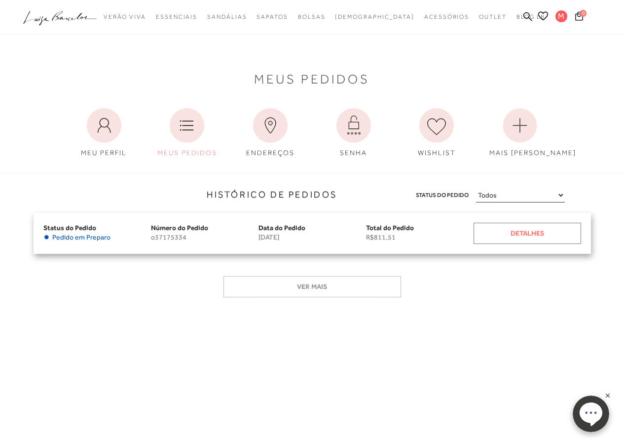
click at [508, 227] on div "Detalhes" at bounding box center [528, 233] width 108 height 21
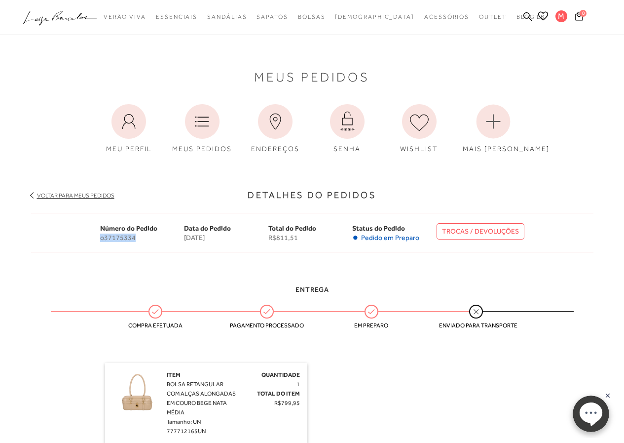
drag, startPoint x: 135, startPoint y: 238, endPoint x: 103, endPoint y: 237, distance: 32.1
click at [99, 244] on div "Número do Pedido o37175334 Data do Pedido 4 de agosto de 2025 Total do Pedido R…" at bounding box center [312, 232] width 563 height 39
copy span "o37175334"
click at [491, 234] on link "TROCAS / DEVOLUÇÕES" at bounding box center [481, 231] width 88 height 16
